Goal: Register for event/course

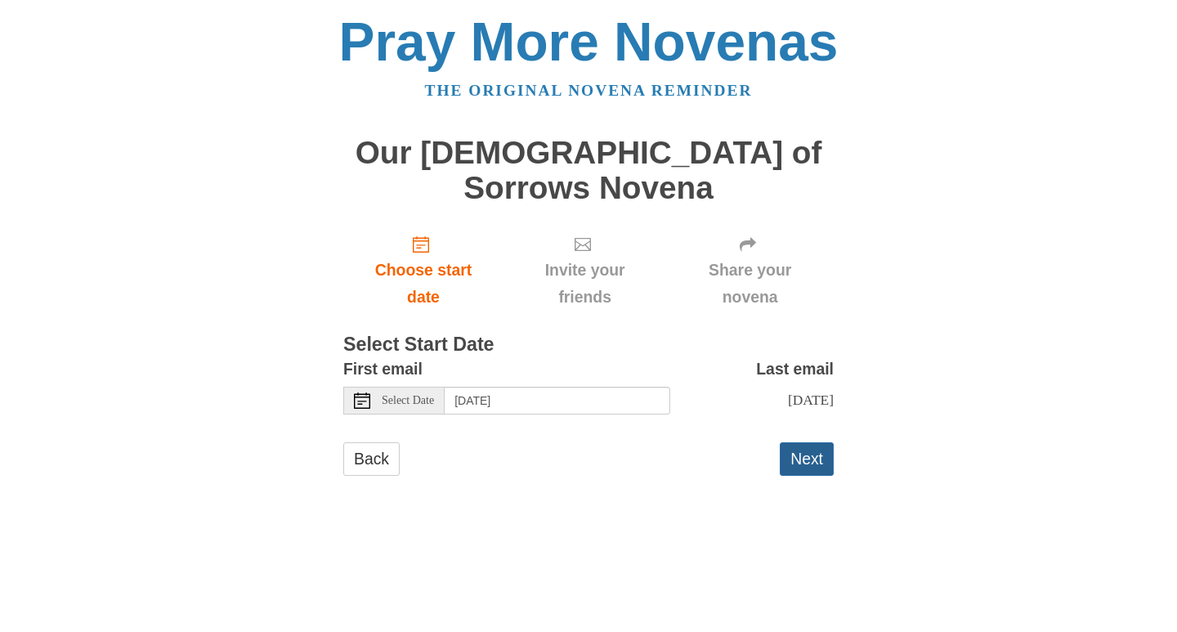
click at [808, 442] on button "Next" at bounding box center [807, 459] width 54 height 34
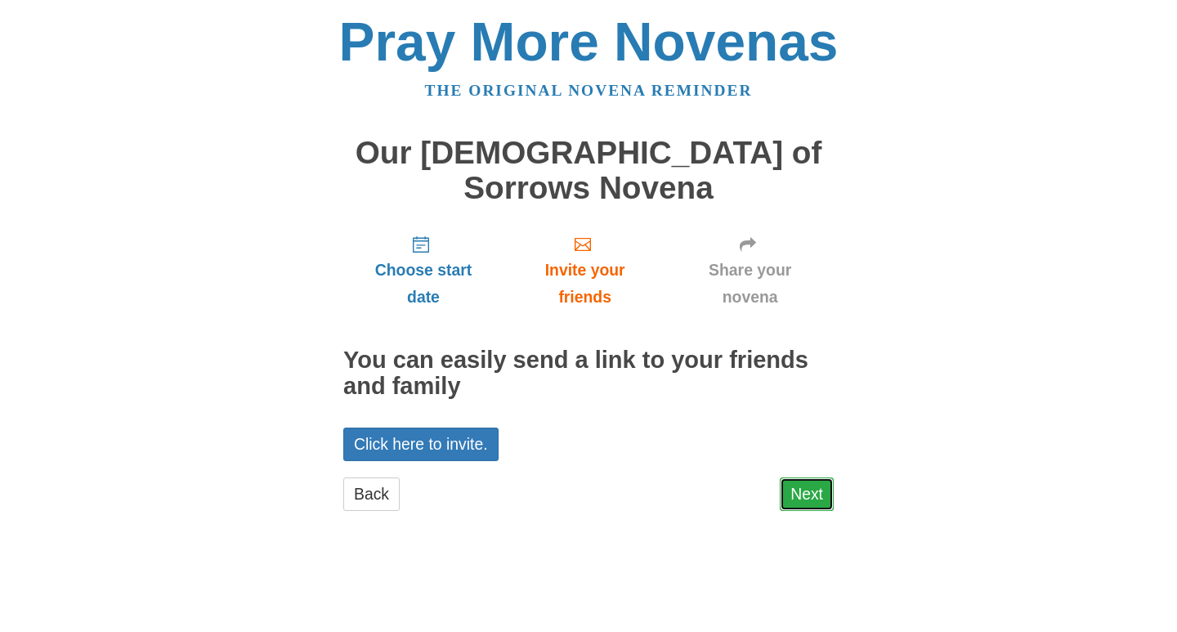
click at [811, 477] on link "Next" at bounding box center [807, 494] width 54 height 34
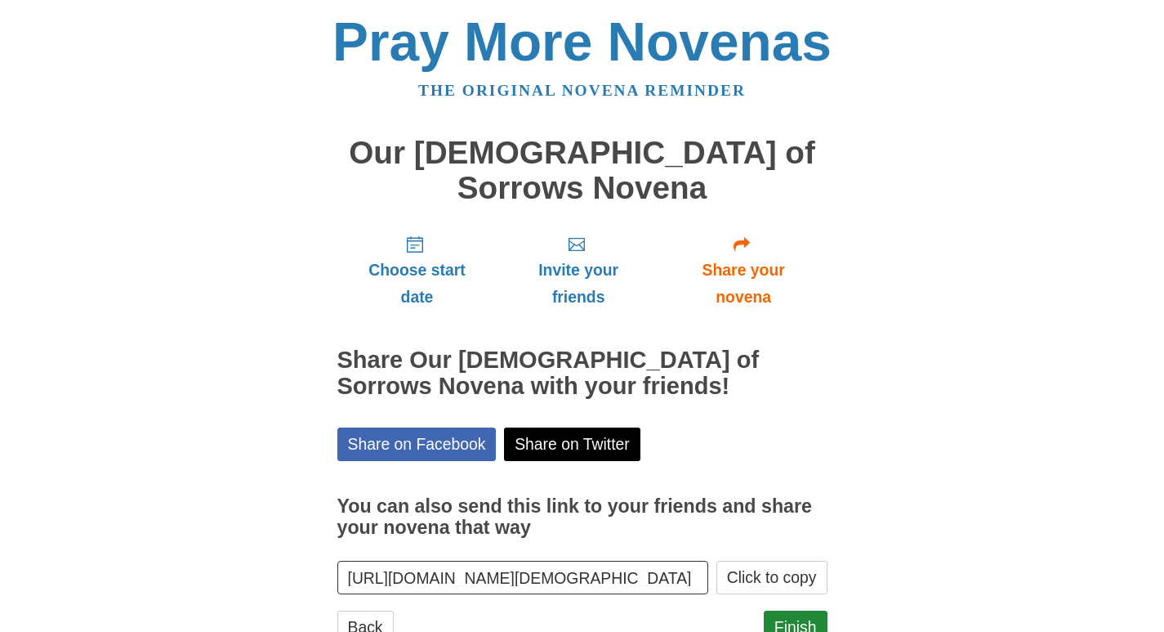
click at [680, 561] on input "https://www.praymorenovenas.com/our-lady-of-sorrows-novena/1256028" at bounding box center [523, 578] width 372 height 34
click at [683, 561] on input "https://www.praymorenovenas.com/our-lady-of-sorrows-novena/1256028" at bounding box center [523, 578] width 372 height 34
drag, startPoint x: 349, startPoint y: 544, endPoint x: 705, endPoint y: 542, distance: 356.3
click at [705, 561] on input "https://www.praymorenovenas.com/our-lady-of-sorrows-novena/1256028" at bounding box center [523, 578] width 372 height 34
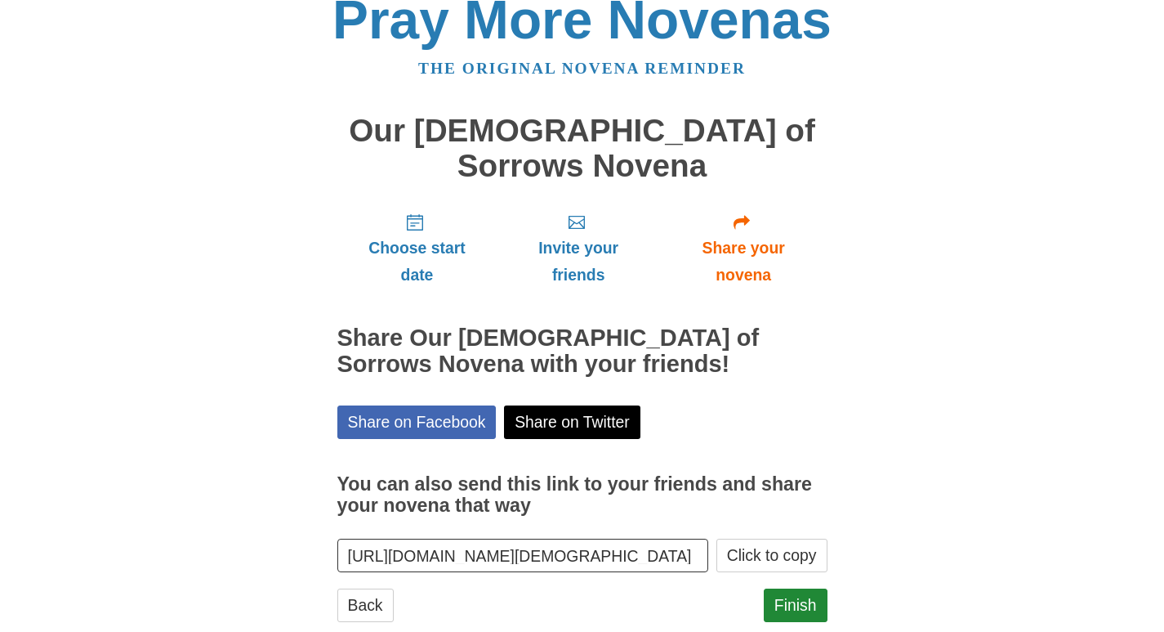
scroll to position [25, 0]
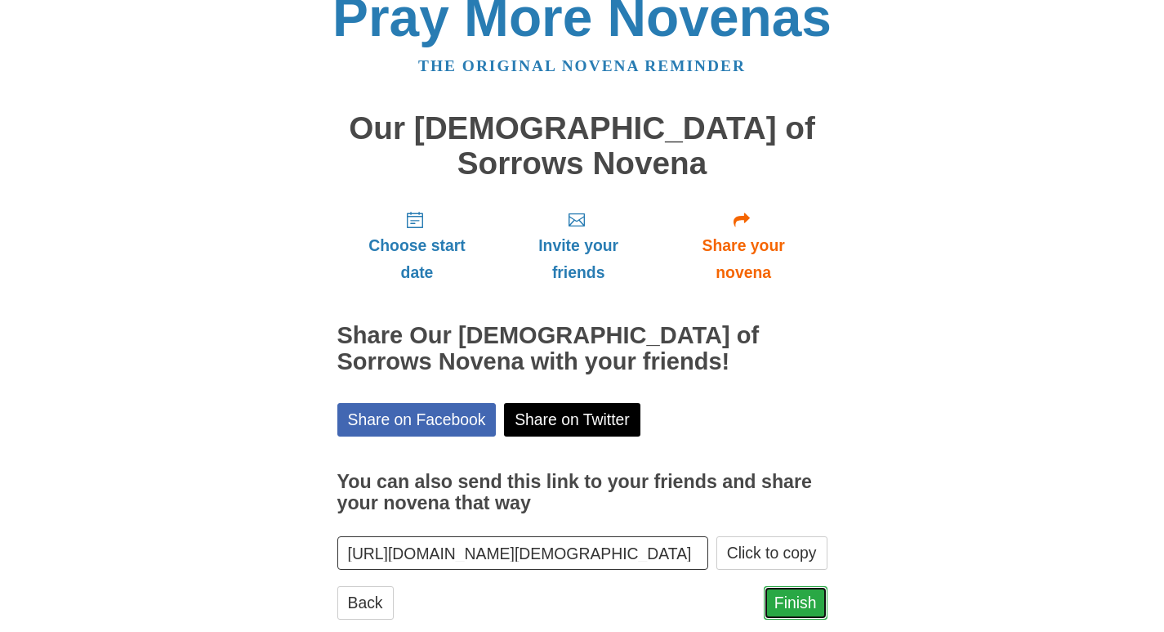
click at [789, 586] on link "Finish" at bounding box center [796, 603] width 64 height 34
